Goal: Information Seeking & Learning: Learn about a topic

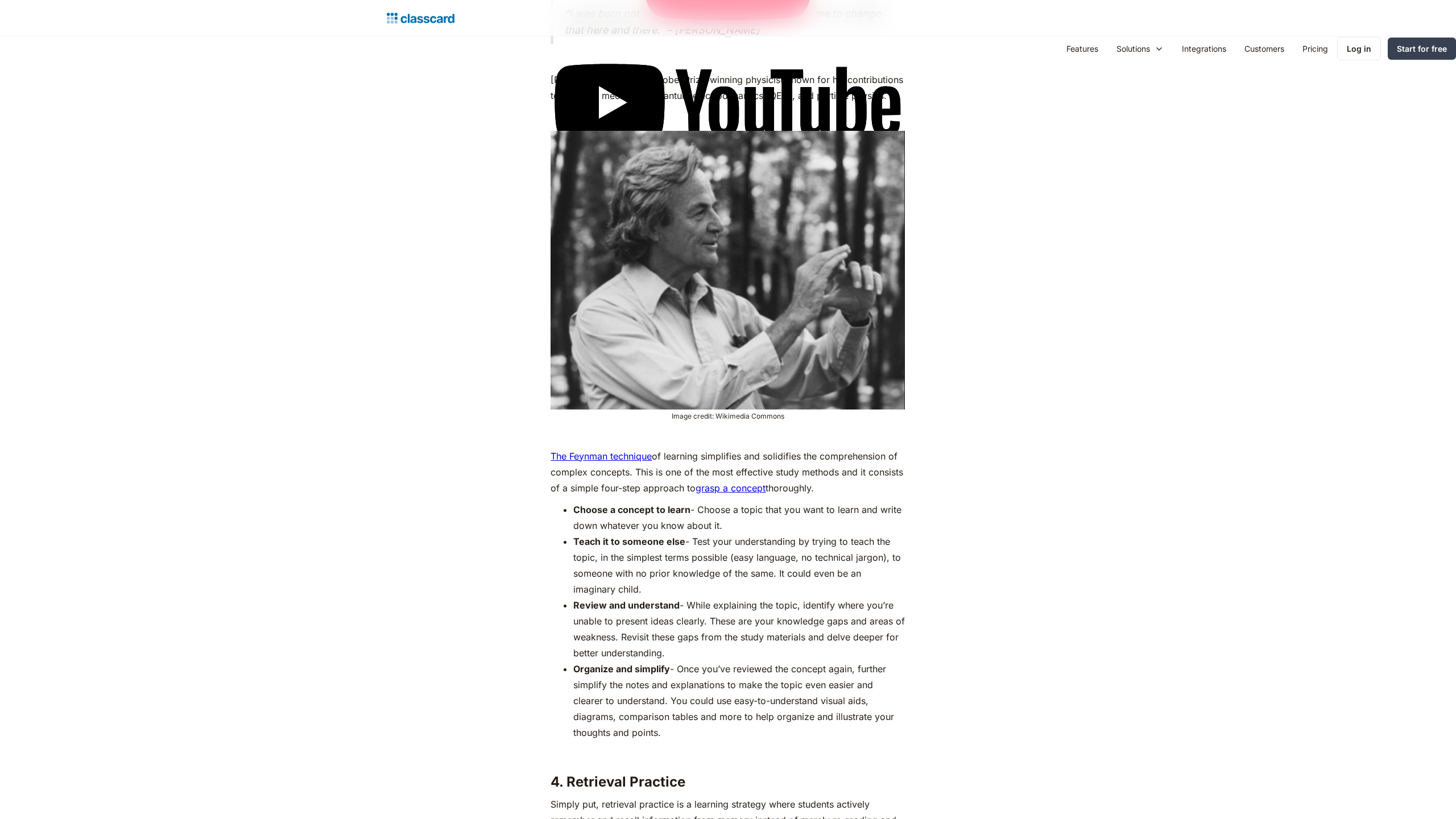
scroll to position [3973, 0]
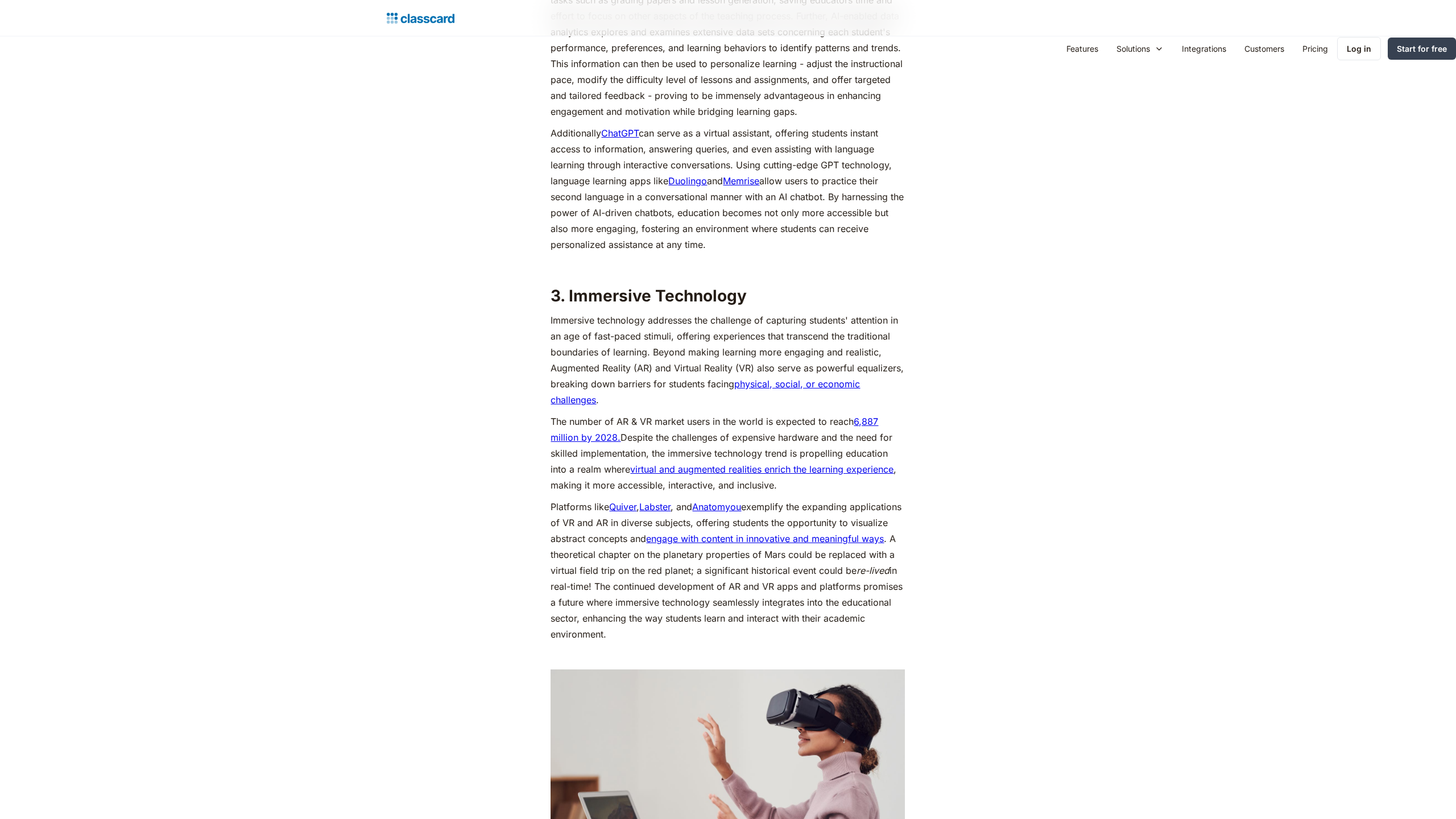
scroll to position [3330, 0]
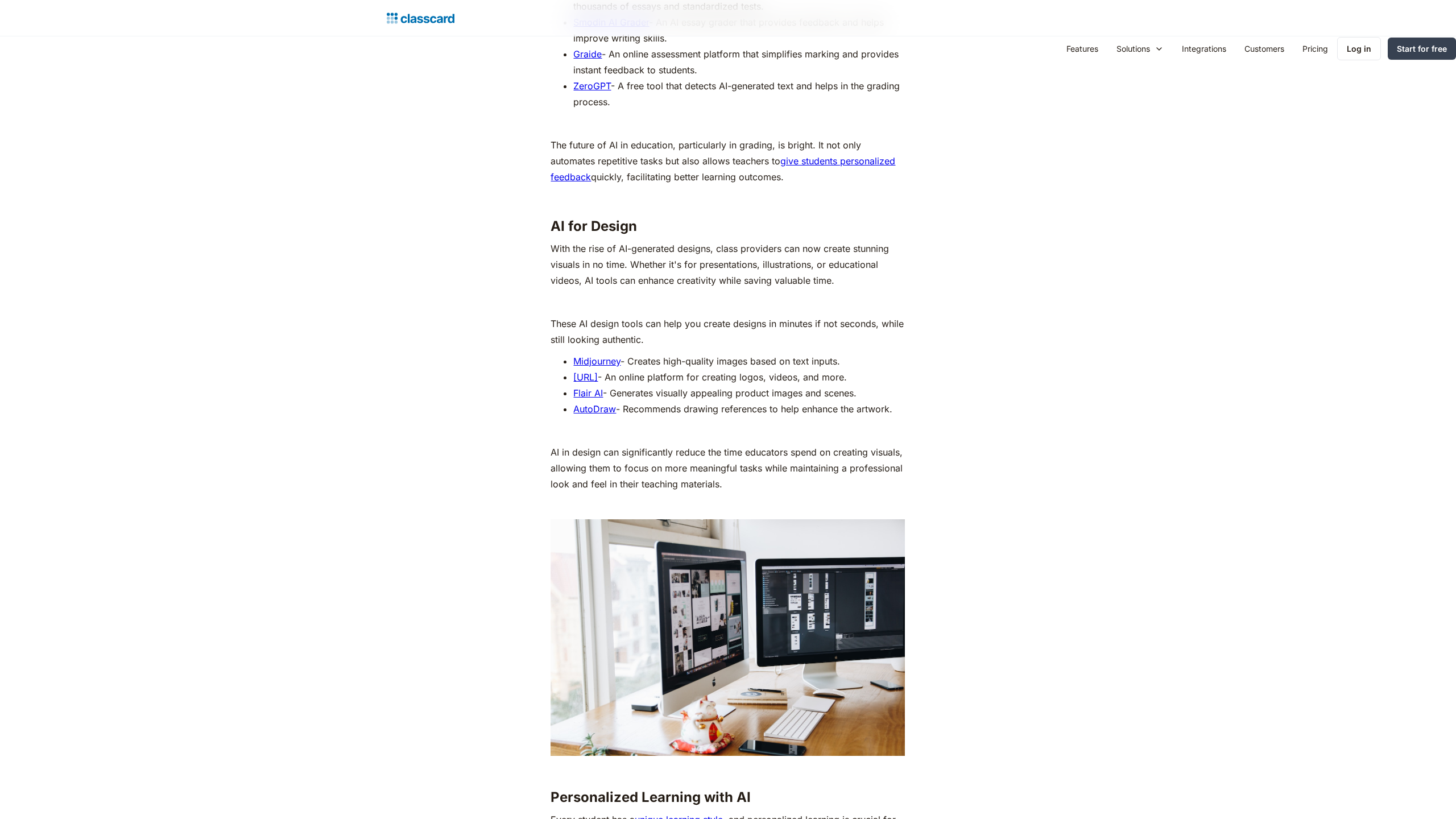
scroll to position [3505, 0]
